Goal: Contribute content

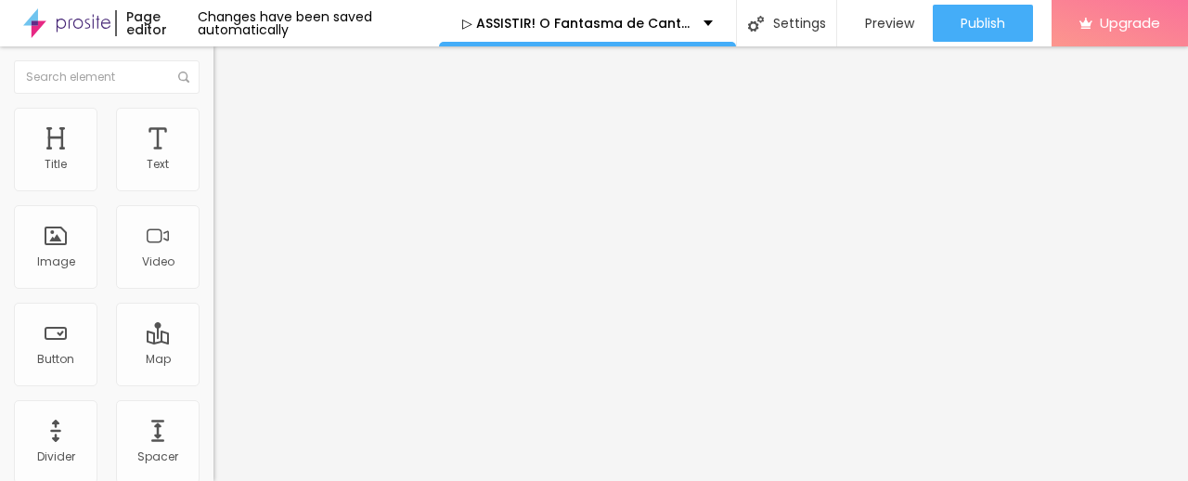
click at [213, 160] on span "Add image" at bounding box center [251, 152] width 76 height 16
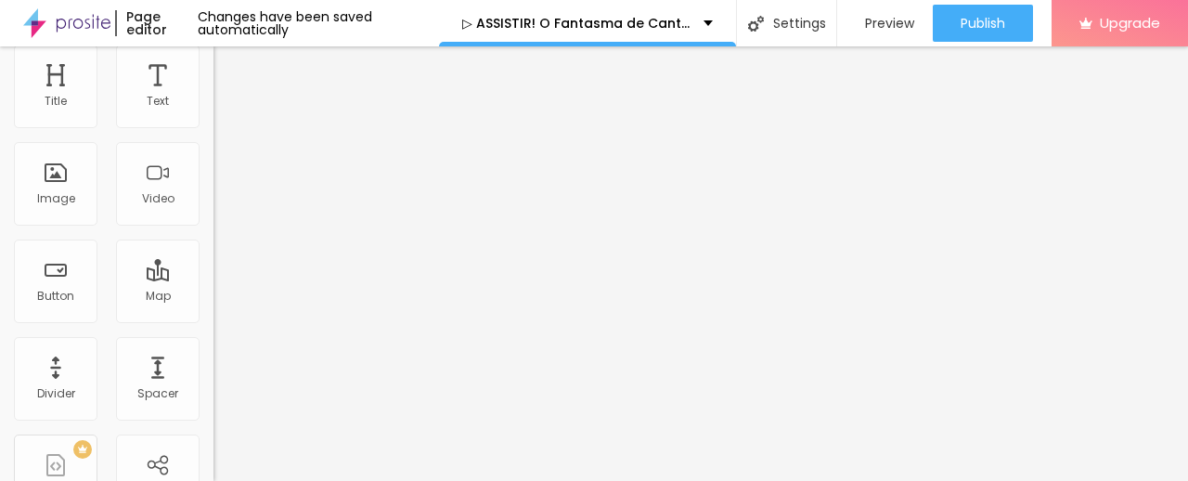
scroll to position [92, 0]
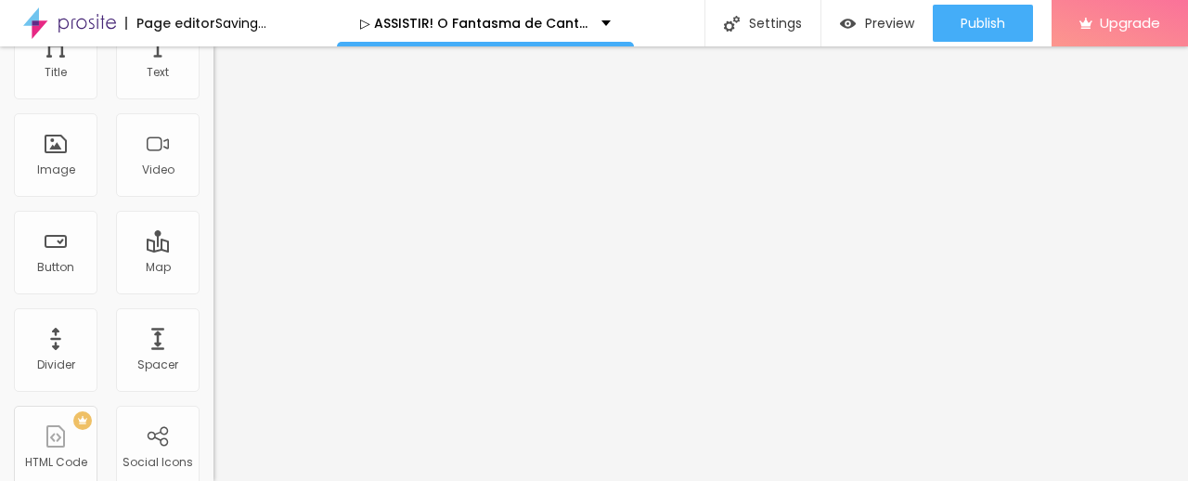
click at [213, 289] on input "https://" at bounding box center [324, 279] width 223 height 19
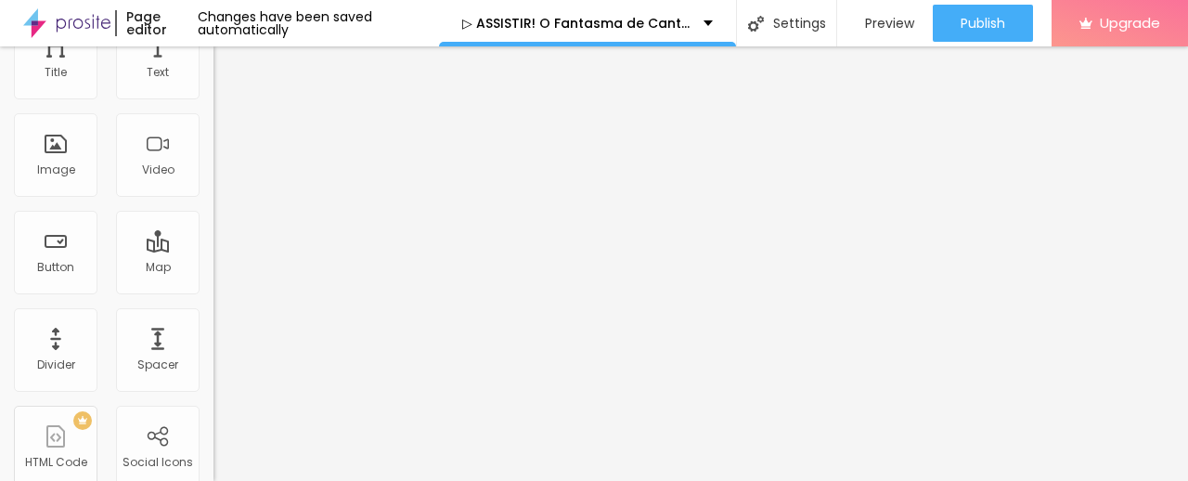
paste input "[DOMAIN_NAME]/pt/tv/154152/the-canterville-ghost.Alboom"
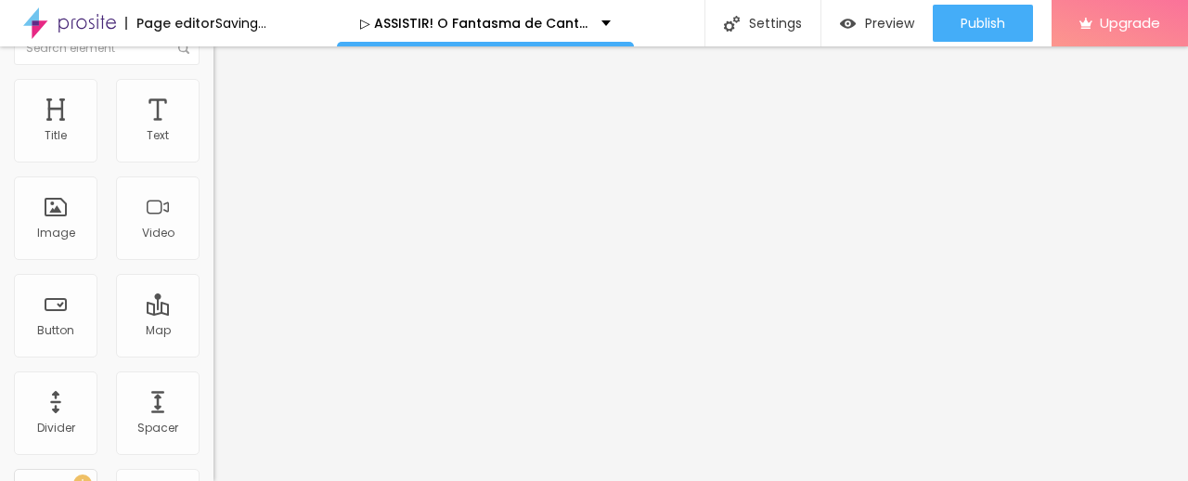
scroll to position [0, 0]
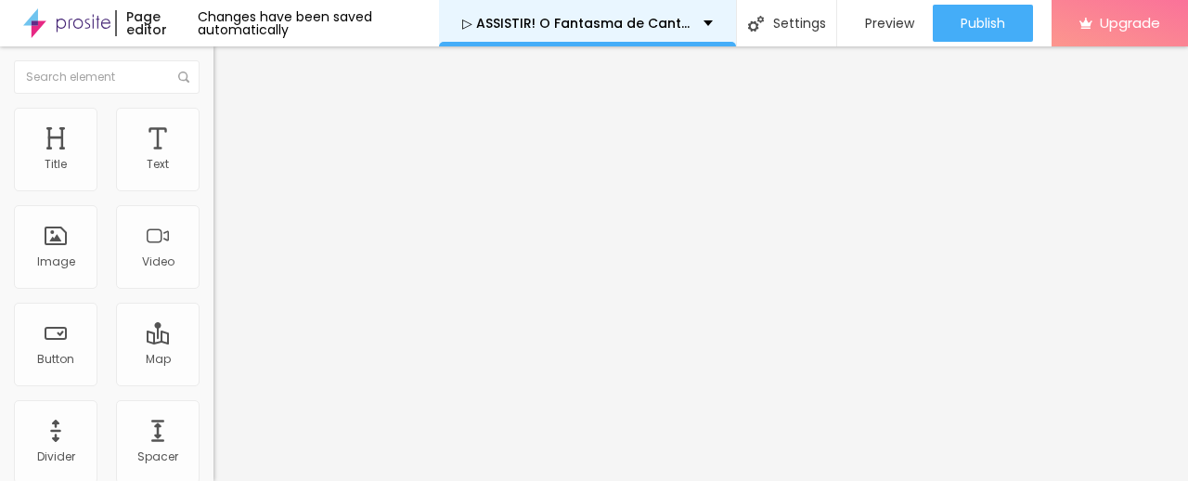
type input "[URL][DOMAIN_NAME]"
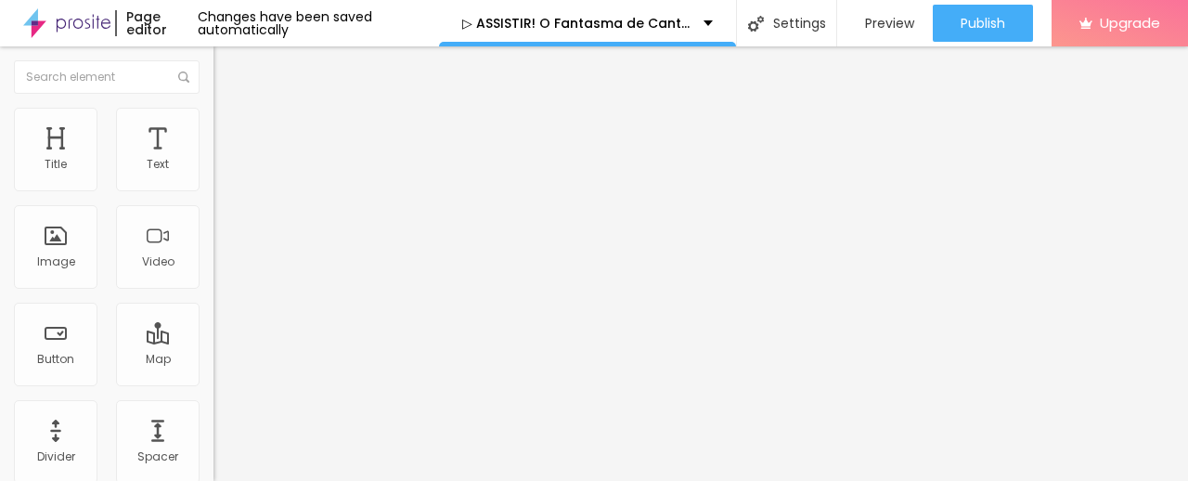
click at [313, 160] on span at bounding box center [318, 152] width 11 height 16
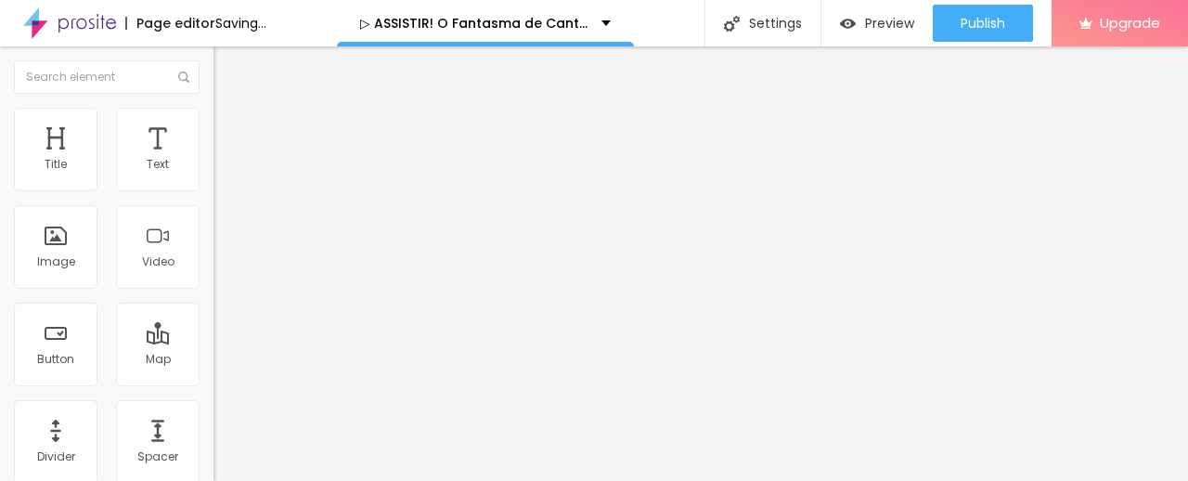
click at [213, 160] on span "Add image" at bounding box center [251, 152] width 76 height 16
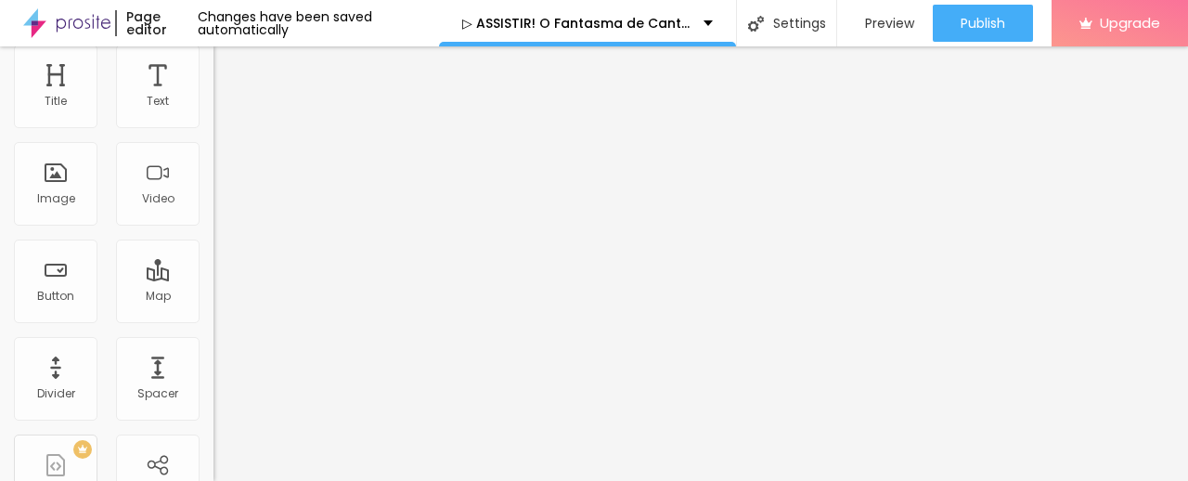
scroll to position [92, 0]
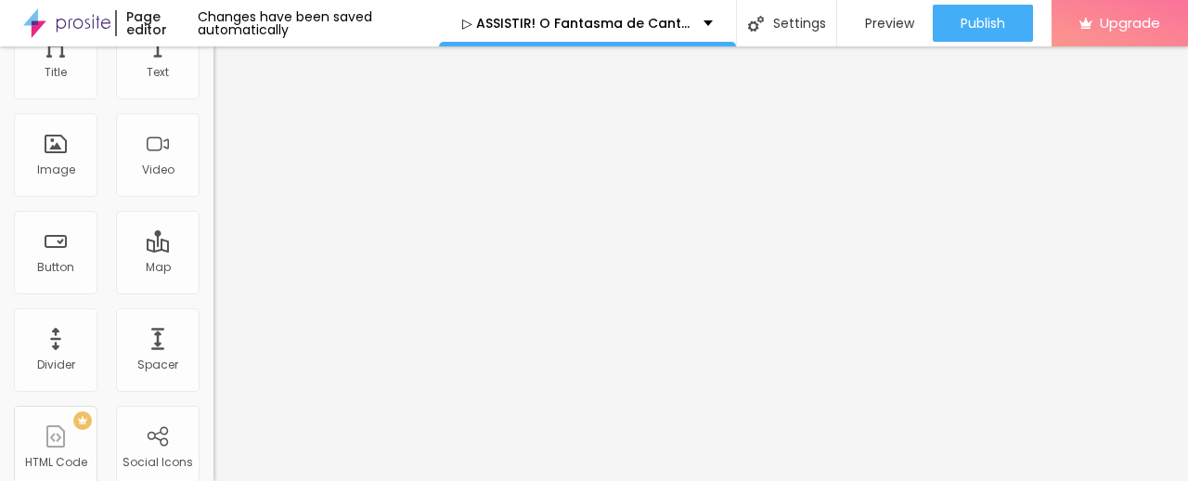
click at [213, 289] on input "[URL][DOMAIN_NAME]" at bounding box center [324, 279] width 223 height 19
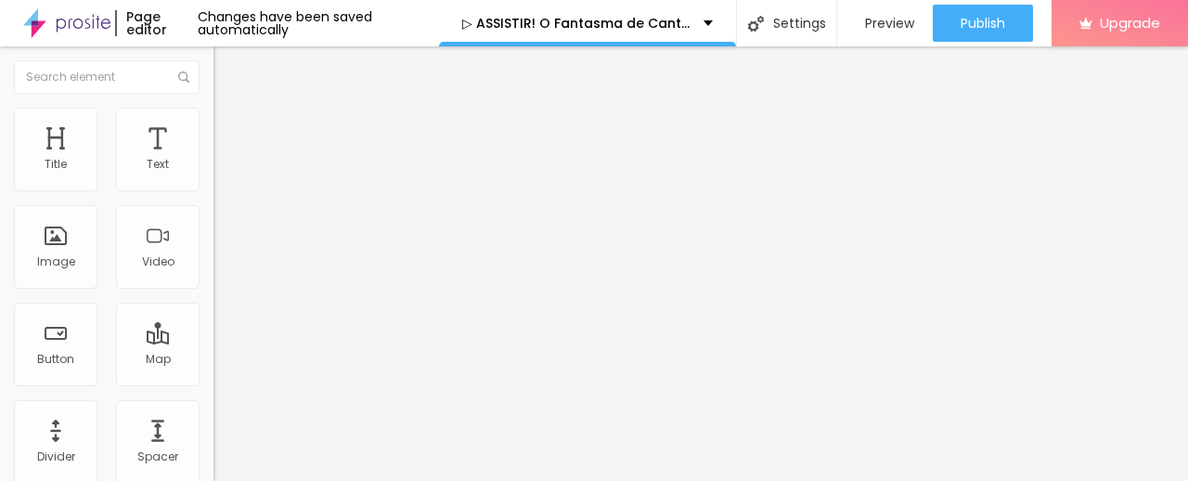
scroll to position [0, 0]
click at [213, 187] on input "text" at bounding box center [324, 178] width 223 height 19
paste input "[URL][DOMAIN_NAME]"
type input "[URL][DOMAIN_NAME]"
click at [227, 67] on img "button" at bounding box center [234, 67] width 15 height 15
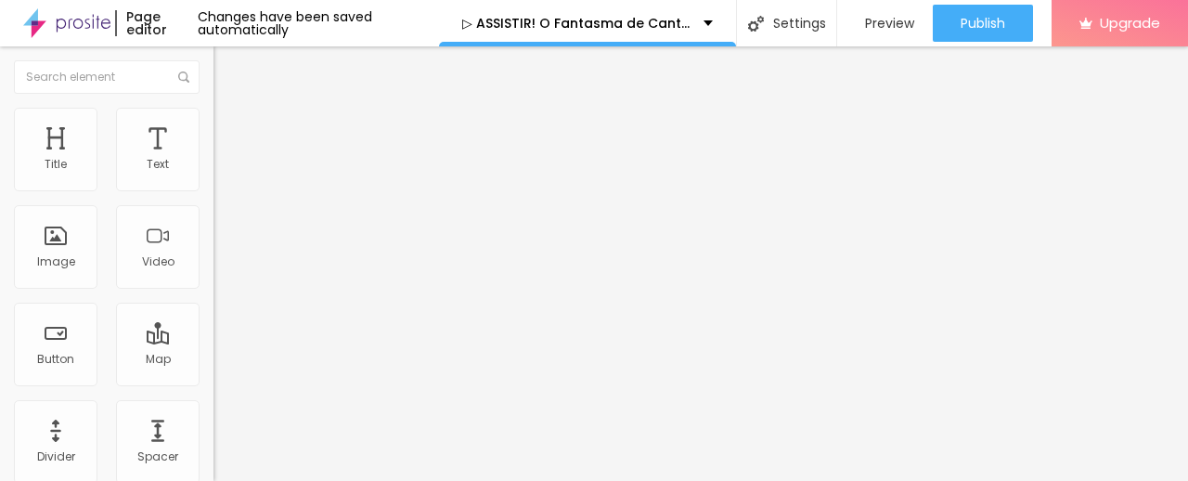
drag, startPoint x: 101, startPoint y: 211, endPoint x: 0, endPoint y: 263, distance: 113.7
click at [213, 255] on div "Text Click me Align Size Default Small Default Big Link URL https:// Open in ne…" at bounding box center [319, 280] width 213 height 270
paste input "✅ Assista agora ► O Fantasma de Canterville Completo HD [1080p]"
type input "✅ Assista agora ► O Fantasma de Canterville Completo HD [1080p]"
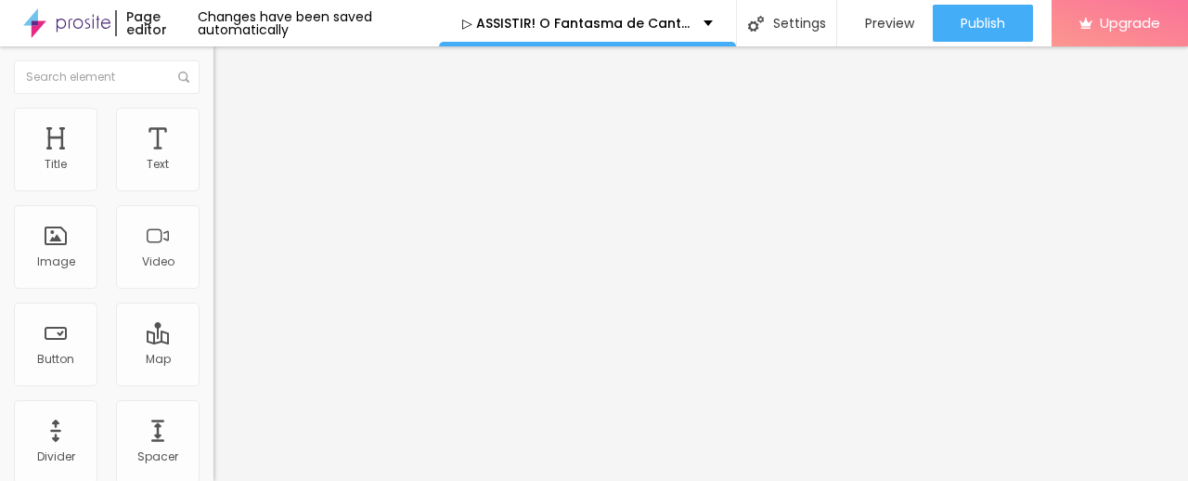
scroll to position [0, 0]
drag, startPoint x: 117, startPoint y: 391, endPoint x: 0, endPoint y: 374, distance: 118.1
click at [213, 381] on div "Text ✅ Assista agora ► O Fantasma de Canterville Completo HD [1080p] Align Size…" at bounding box center [319, 280] width 213 height 270
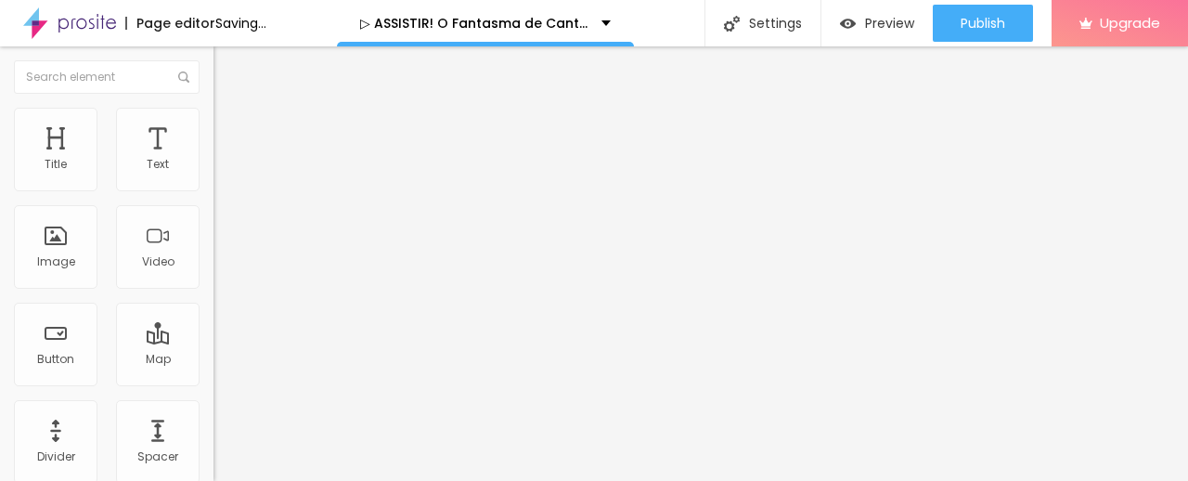
click at [213, 382] on input "text" at bounding box center [324, 373] width 223 height 19
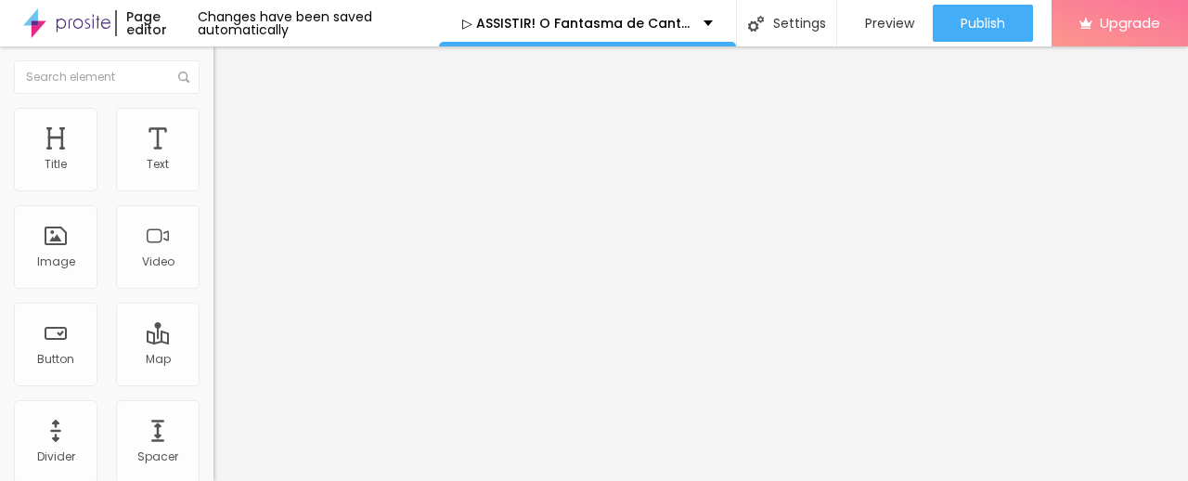
type input "[URL][DOMAIN_NAME]"
click at [213, 382] on input "[URL][DOMAIN_NAME]" at bounding box center [324, 373] width 223 height 19
click at [213, 222] on img at bounding box center [219, 215] width 13 height 13
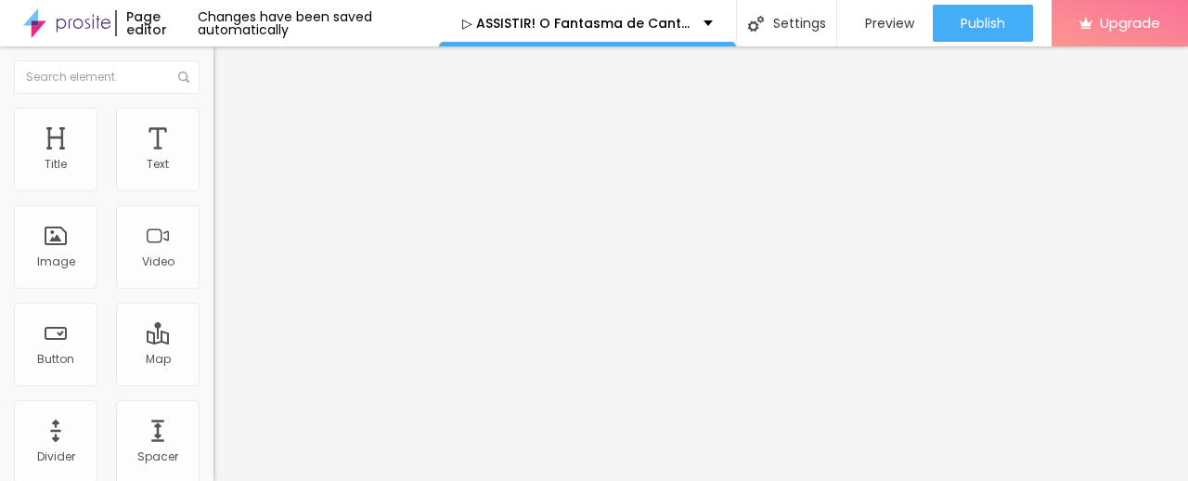
click at [227, 68] on img "button" at bounding box center [234, 67] width 15 height 15
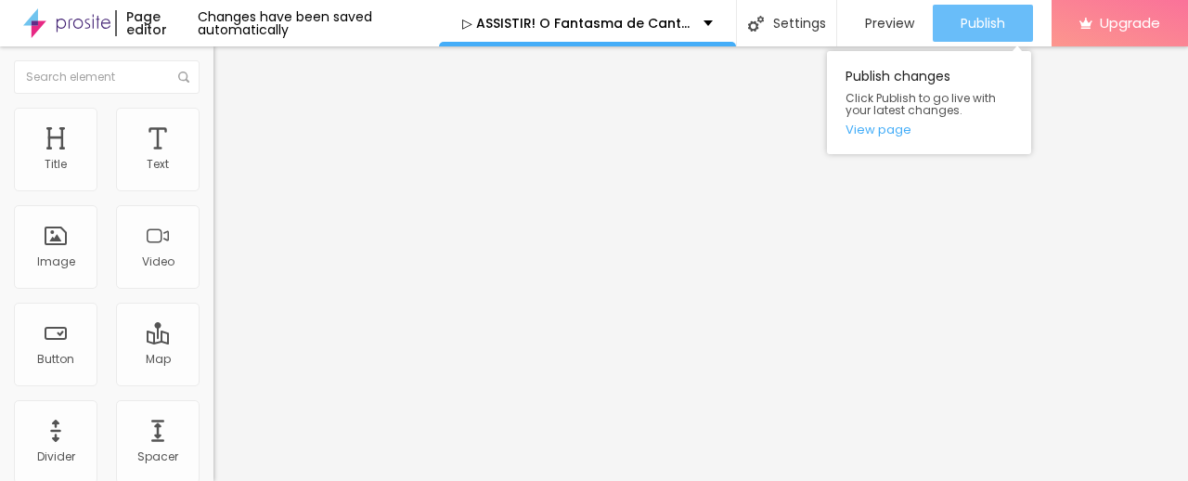
click at [990, 5] on div "Publish" at bounding box center [982, 23] width 45 height 37
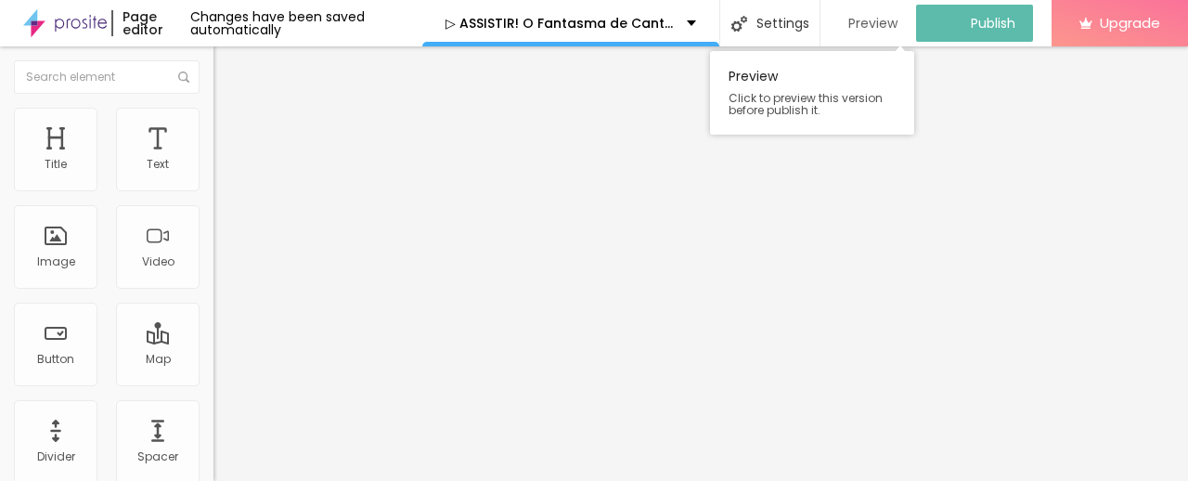
click at [874, 18] on span "Preview" at bounding box center [872, 23] width 49 height 15
